Goal: Task Accomplishment & Management: Use online tool/utility

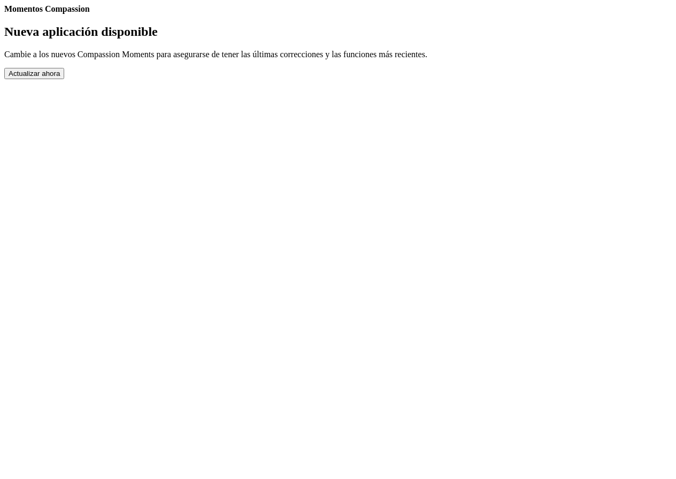
click at [64, 79] on button "Actualizar ahora" at bounding box center [34, 73] width 60 height 11
